Goal: Task Accomplishment & Management: Manage account settings

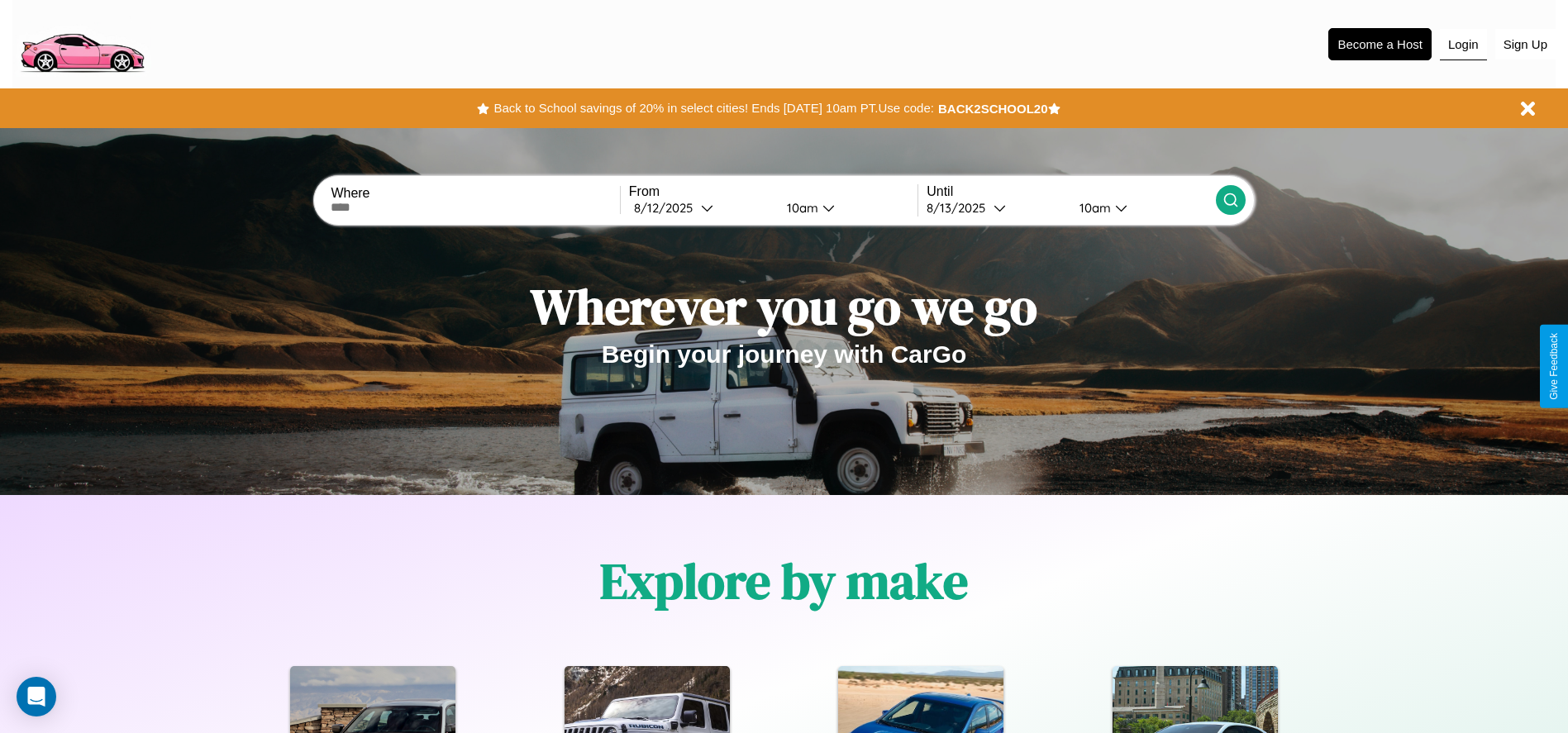
click at [1463, 44] on button "Login" at bounding box center [1464, 45] width 47 height 31
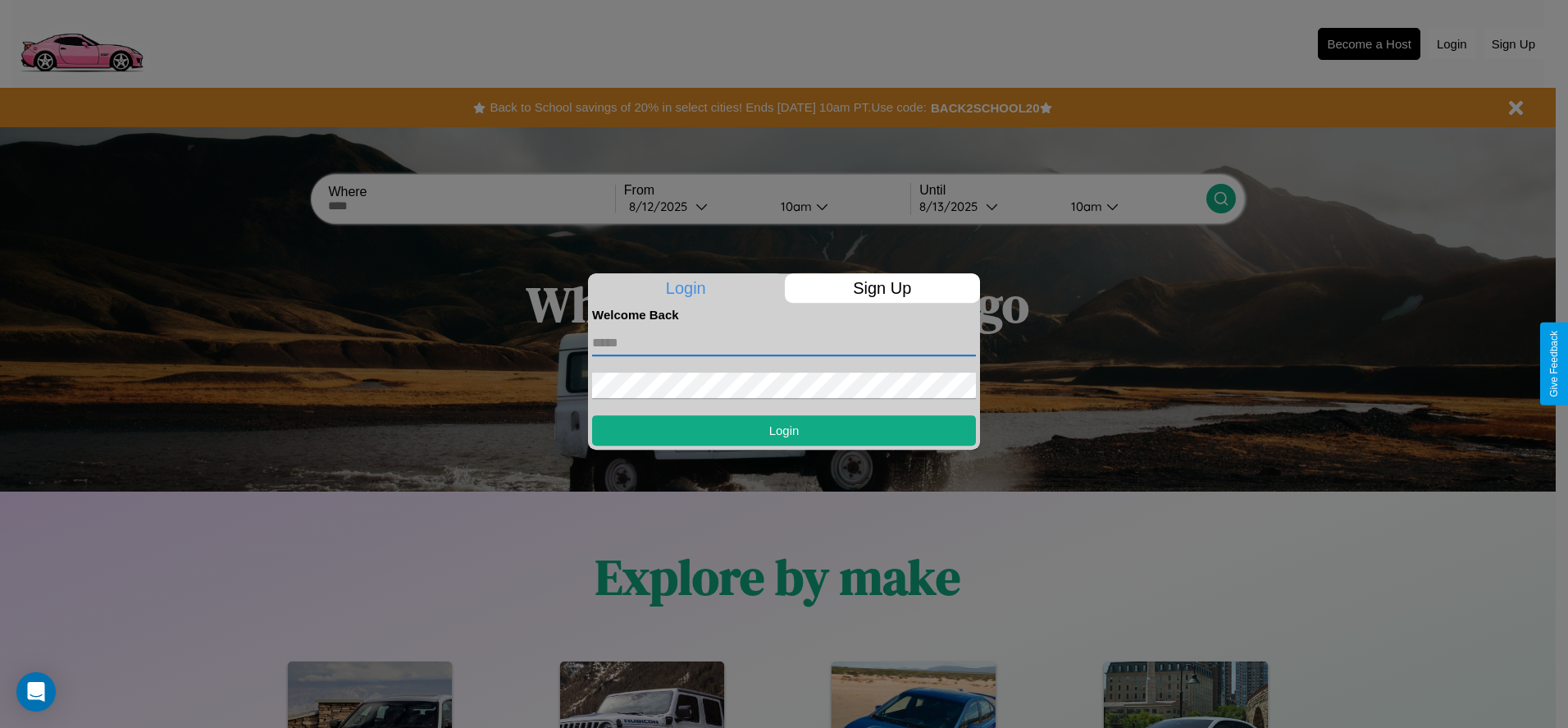
click at [784, 342] on input "text" at bounding box center [784, 343] width 384 height 26
type input "**********"
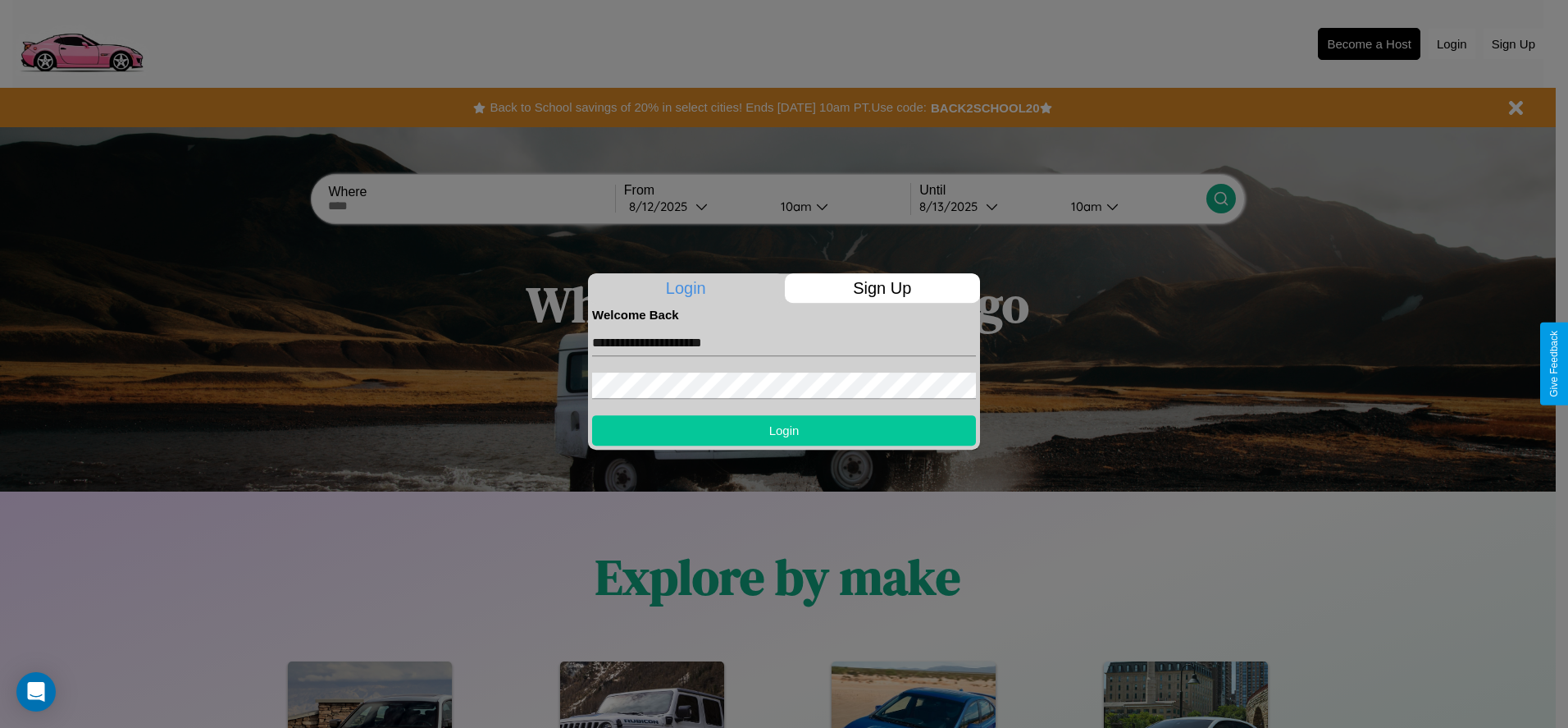
click at [784, 430] on button "Login" at bounding box center [784, 430] width 384 height 30
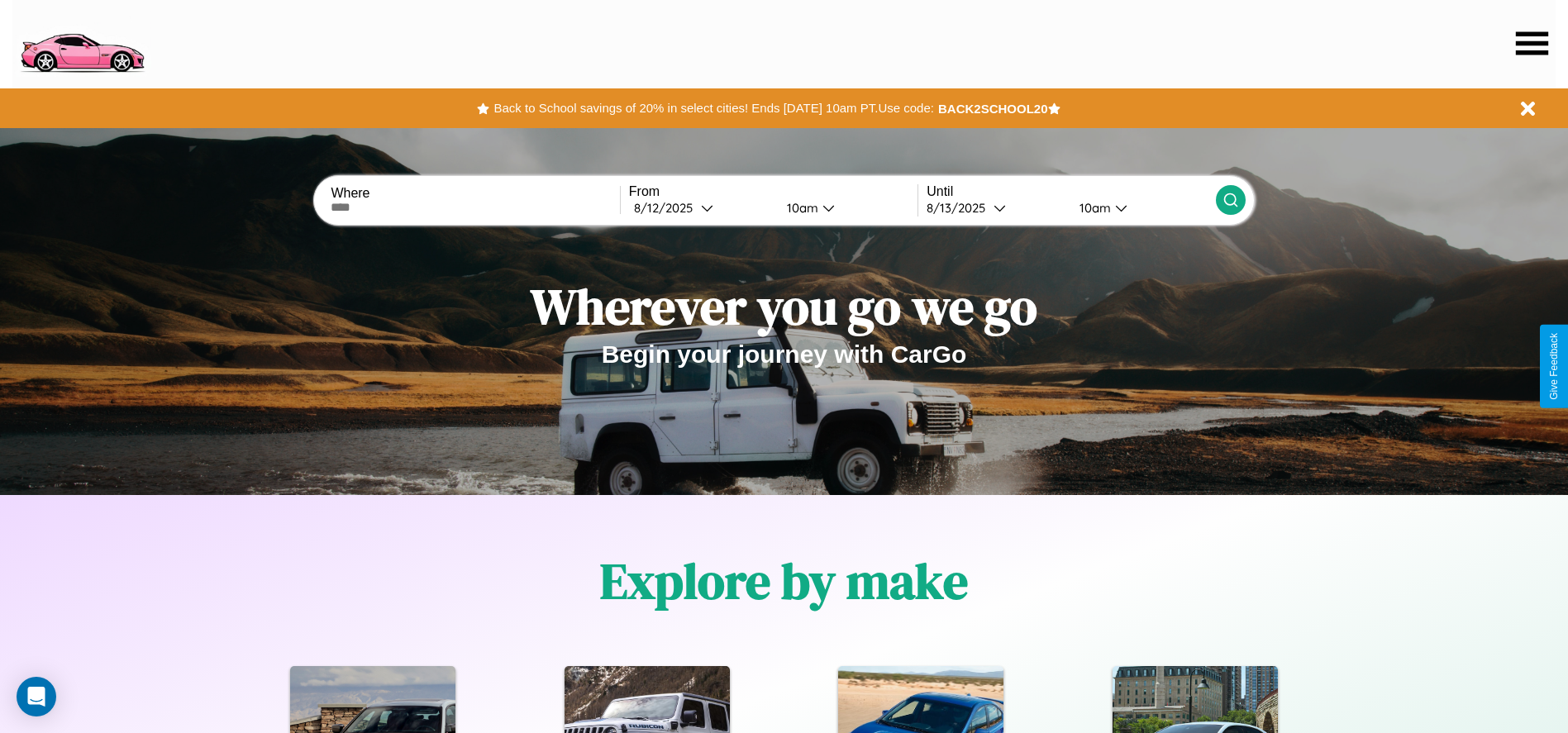
click at [1532, 43] on icon at bounding box center [1532, 43] width 32 height 23
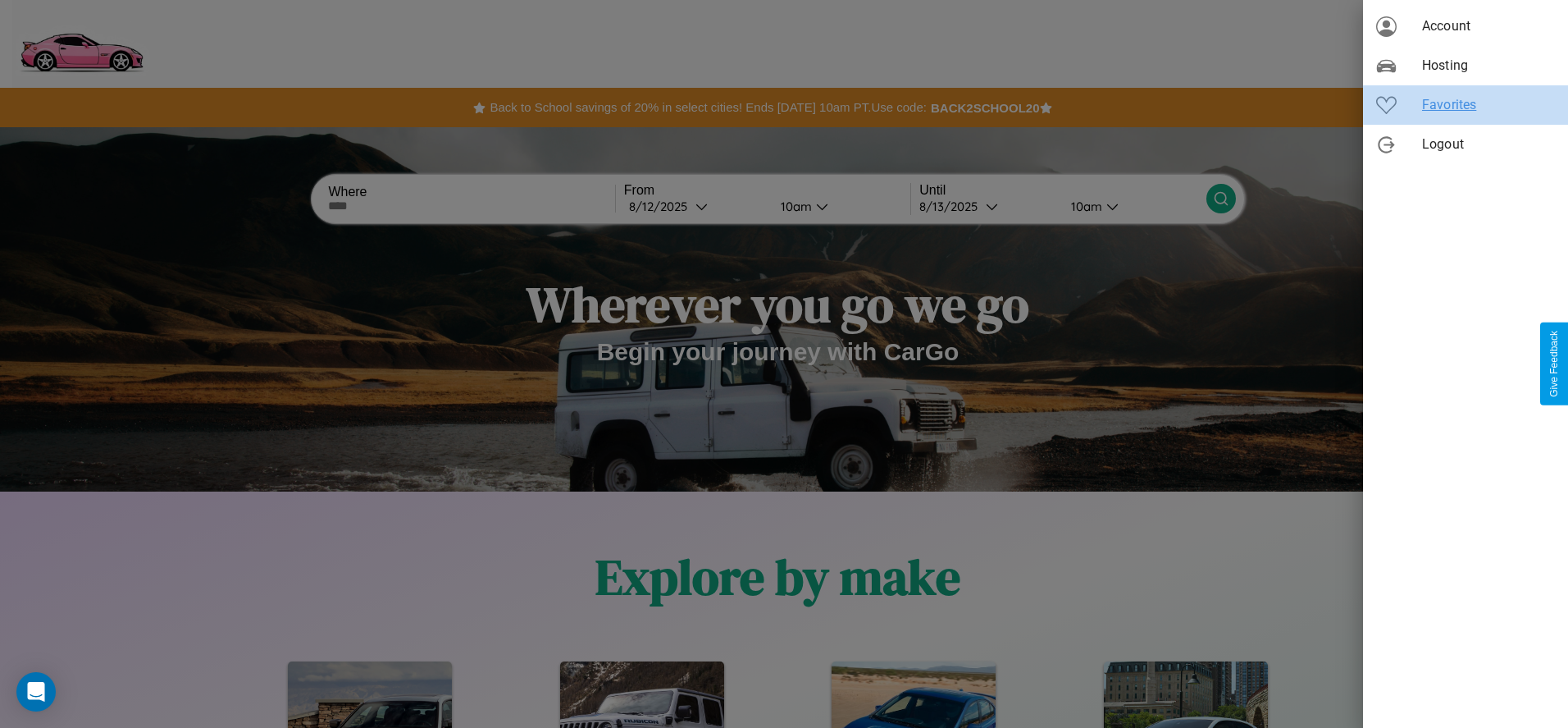
click at [1465, 105] on span "Favorites" at bounding box center [1488, 105] width 133 height 20
